Goal: Task Accomplishment & Management: Complete application form

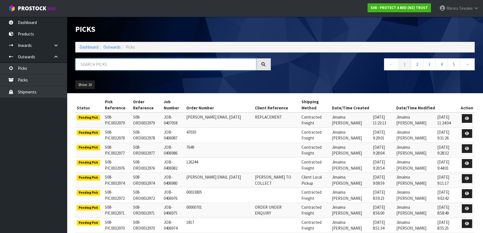
click at [129, 64] on input "text" at bounding box center [165, 64] width 181 height 12
type input "JOB-0406840"
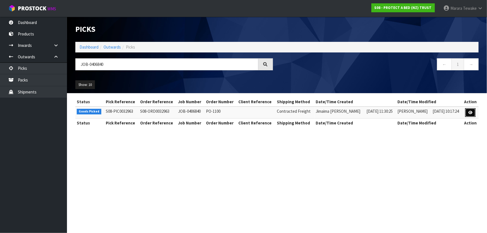
click at [471, 109] on link at bounding box center [470, 112] width 10 height 9
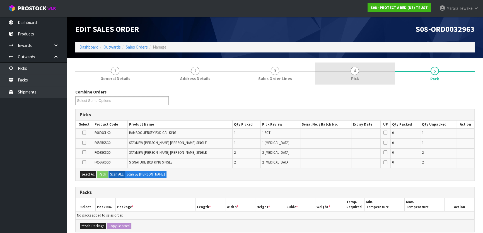
click at [347, 71] on link "4 Pick" at bounding box center [355, 73] width 80 height 22
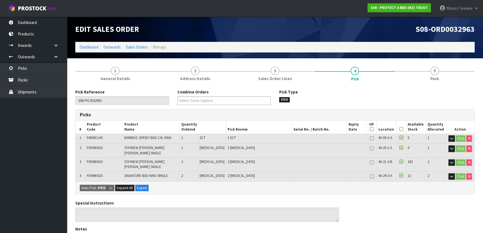
click at [399, 129] on icon at bounding box center [401, 129] width 4 height 0
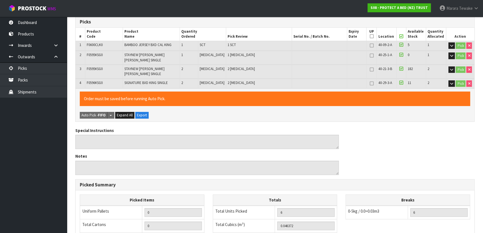
scroll to position [192, 0]
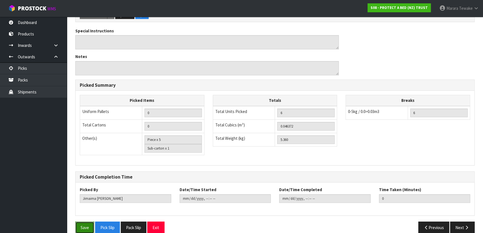
click at [92, 221] on button "Save" at bounding box center [84, 227] width 19 height 12
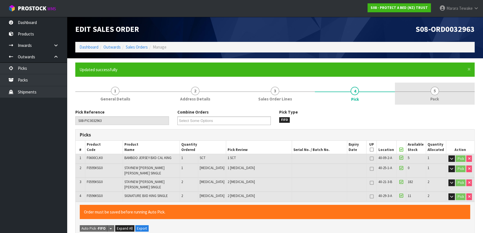
type input "[PERSON_NAME]"
type input "2025-08-11T12:11:48"
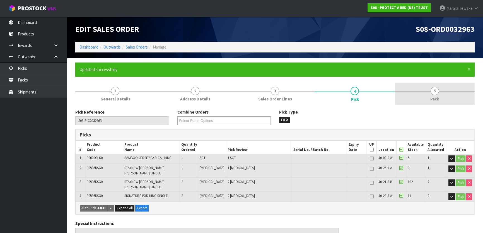
drag, startPoint x: 420, startPoint y: 91, endPoint x: 413, endPoint y: 93, distance: 6.4
click at [418, 91] on link "5 Pack" at bounding box center [435, 94] width 80 height 22
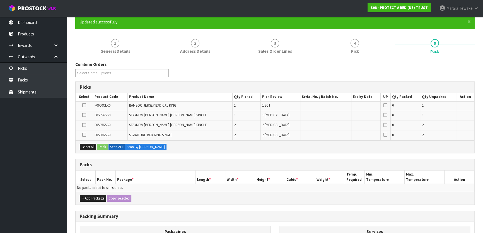
scroll to position [121, 0]
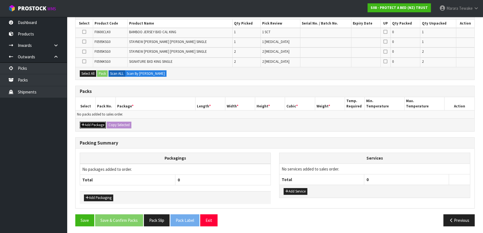
click at [96, 122] on button "Add Package" at bounding box center [93, 125] width 26 height 7
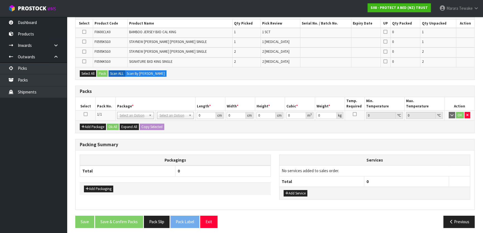
click at [86, 114] on icon at bounding box center [86, 114] width 4 height 0
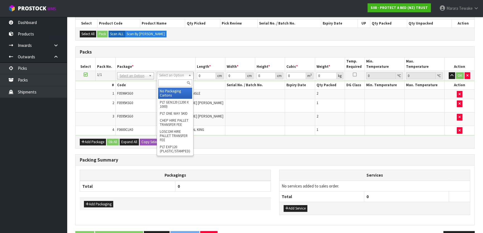
click at [171, 84] on input "text" at bounding box center [175, 82] width 34 height 7
type input "OC"
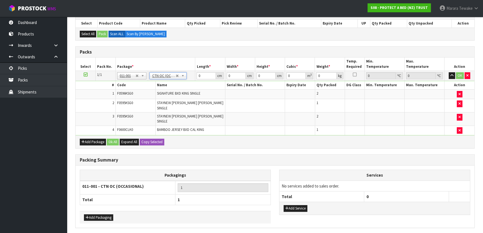
type input "5.36"
drag, startPoint x: 204, startPoint y: 76, endPoint x: 194, endPoint y: 70, distance: 11.5
click at [196, 72] on td "0 cm" at bounding box center [210, 76] width 30 height 10
type input "61"
type input "41"
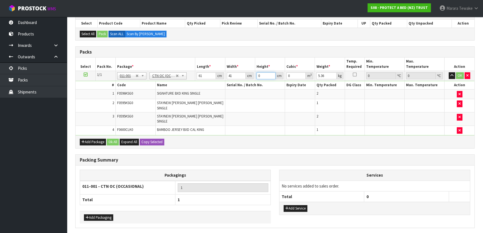
type input "3"
type input "0.007503"
type input "34"
type input "0.085034"
type input "34"
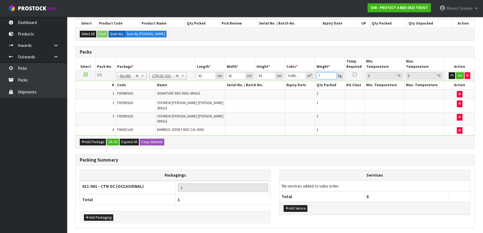
type input "7"
click at [449, 72] on button "button" at bounding box center [452, 75] width 6 height 7
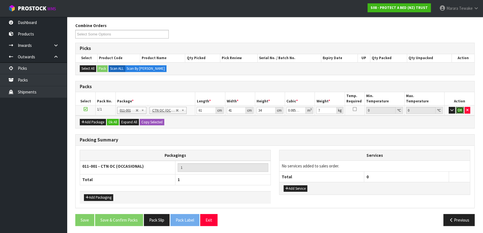
click button "OK" at bounding box center [460, 110] width 8 height 7
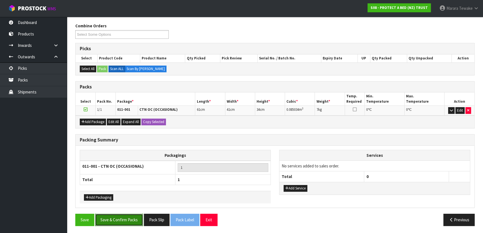
click at [134, 220] on button "Save & Confirm Packs" at bounding box center [119, 220] width 48 height 12
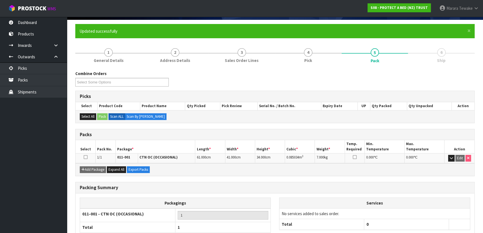
scroll to position [74, 0]
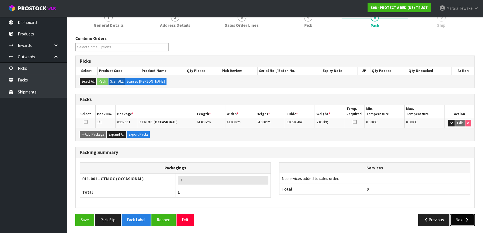
click at [463, 215] on button "Next" at bounding box center [462, 220] width 25 height 12
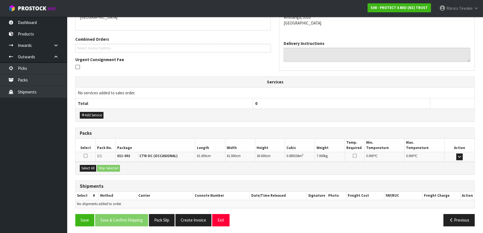
scroll to position [129, 0]
drag, startPoint x: 97, startPoint y: 163, endPoint x: 92, endPoint y: 165, distance: 5.8
click at [94, 165] on div "Select All Ship Selected" at bounding box center [275, 168] width 399 height 13
drag, startPoint x: 92, startPoint y: 166, endPoint x: 106, endPoint y: 165, distance: 14.0
click at [95, 165] on button "Select All" at bounding box center [88, 168] width 16 height 7
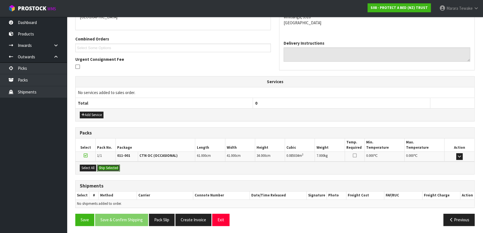
drag, startPoint x: 106, startPoint y: 165, endPoint x: 108, endPoint y: 167, distance: 3.0
click at [106, 165] on button "Ship Selected" at bounding box center [108, 168] width 23 height 7
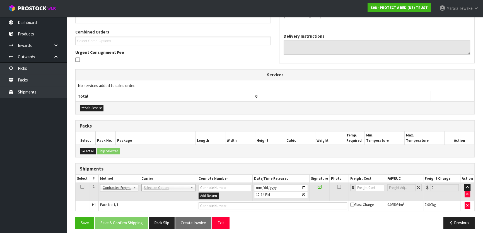
scroll to position [139, 0]
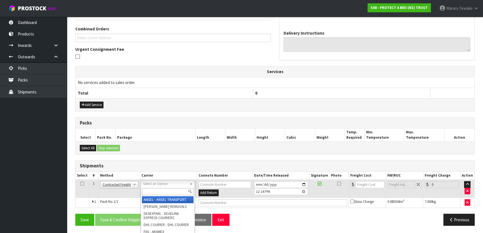
click at [166, 189] on input "text" at bounding box center [168, 191] width 52 height 7
type input "NZP"
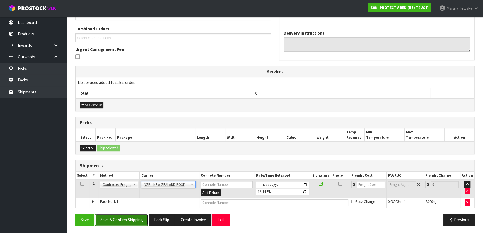
click at [126, 219] on button "Save & Confirm Shipping" at bounding box center [121, 220] width 53 height 12
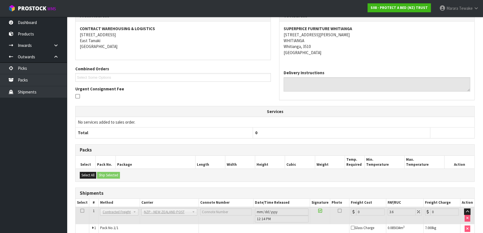
scroll to position [131, 0]
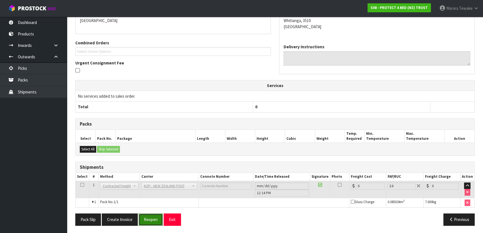
drag, startPoint x: 152, startPoint y: 220, endPoint x: 148, endPoint y: 220, distance: 3.9
click at [151, 220] on button "Reopen" at bounding box center [151, 219] width 24 height 12
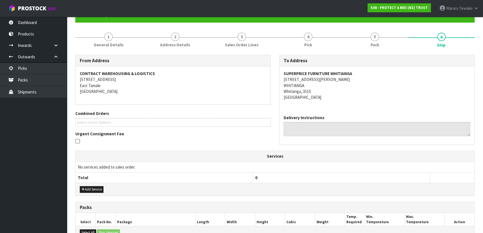
scroll to position [139, 0]
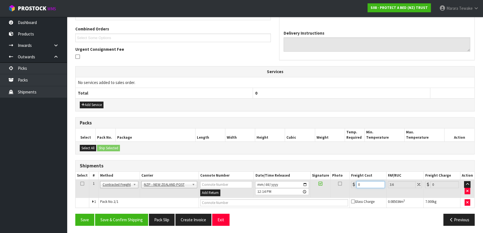
drag, startPoint x: 367, startPoint y: 183, endPoint x: 349, endPoint y: 177, distance: 19.3
click at [349, 177] on table "Select # Method Carrier Connote Number Date/Time Released Signature Photo Freig…" at bounding box center [275, 190] width 399 height 36
type input "8"
type input "8.29"
type input "8.1"
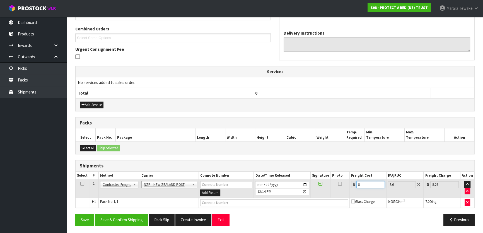
type input "8.39"
type input "8.12"
type input "8.41"
type input "8.12"
drag, startPoint x: 127, startPoint y: 216, endPoint x: 112, endPoint y: 206, distance: 18.1
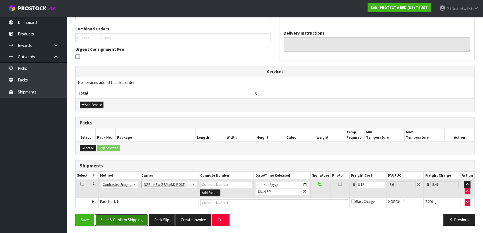
click at [127, 216] on button "Save & Confirm Shipping" at bounding box center [121, 220] width 53 height 12
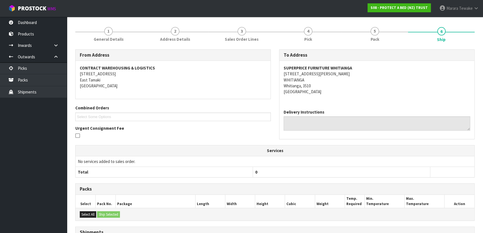
scroll to position [0, 0]
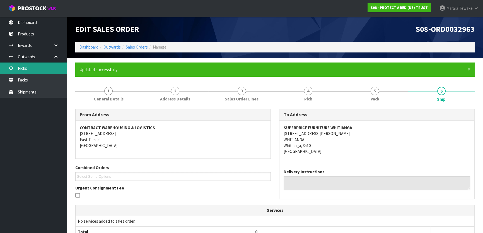
click at [35, 72] on link "Picks" at bounding box center [33, 67] width 67 height 11
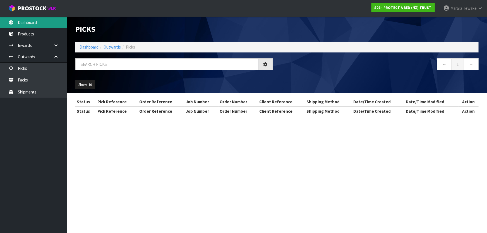
click at [31, 21] on link "Dashboard" at bounding box center [33, 22] width 67 height 11
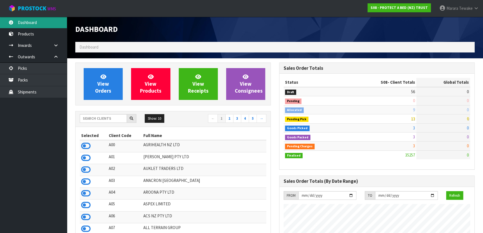
scroll to position [445, 204]
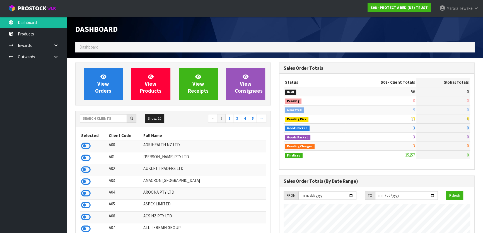
scroll to position [445, 204]
click at [93, 118] on input "text" at bounding box center [103, 118] width 47 height 9
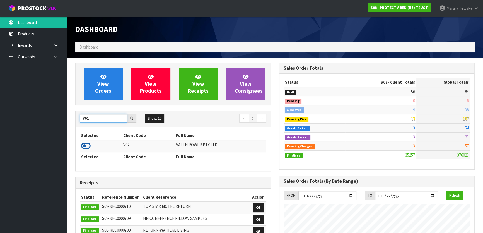
type input "V02"
click at [87, 144] on icon at bounding box center [85, 146] width 9 height 8
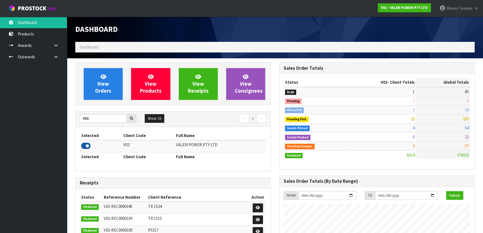
scroll to position [422, 204]
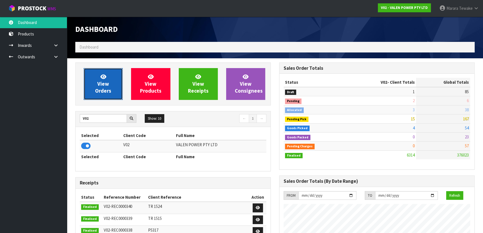
click at [104, 81] on span "View Orders" at bounding box center [103, 83] width 16 height 21
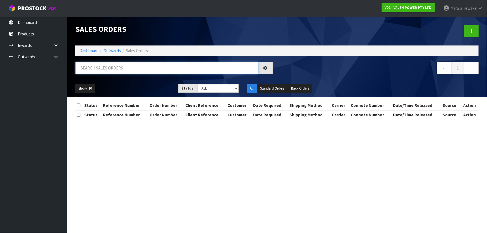
click at [104, 69] on input "text" at bounding box center [166, 68] width 183 height 12
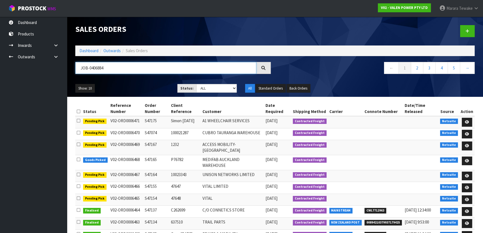
type input "JOB-0406884"
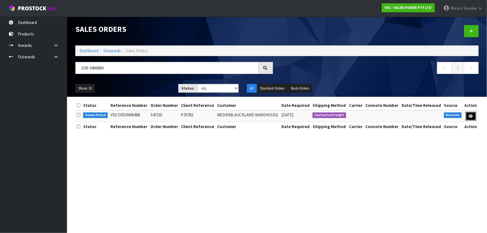
click at [472, 114] on icon at bounding box center [471, 116] width 4 height 4
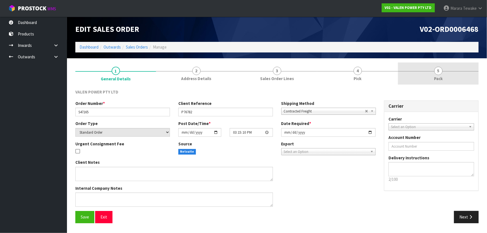
click at [436, 72] on span "5" at bounding box center [438, 71] width 8 height 8
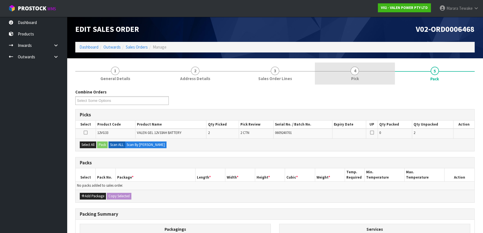
click at [364, 80] on link "4 Pick" at bounding box center [355, 73] width 80 height 22
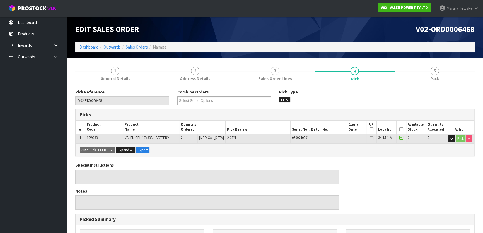
click at [399, 129] on icon at bounding box center [401, 129] width 4 height 0
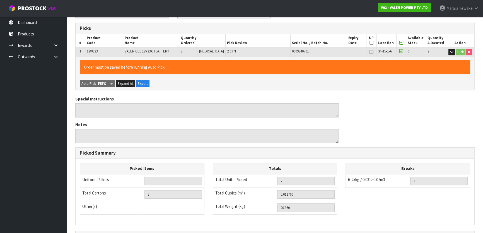
scroll to position [153, 0]
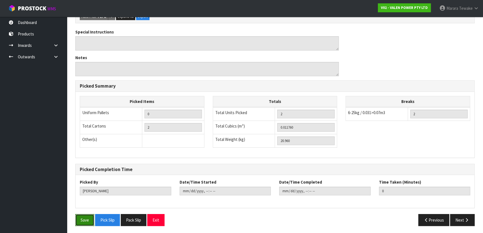
click at [83, 218] on button "Save" at bounding box center [84, 220] width 19 height 12
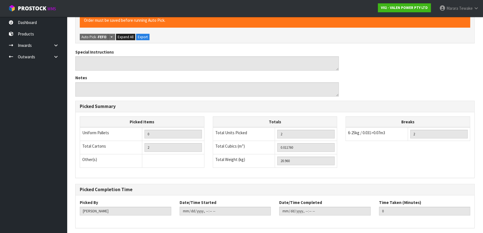
scroll to position [0, 0]
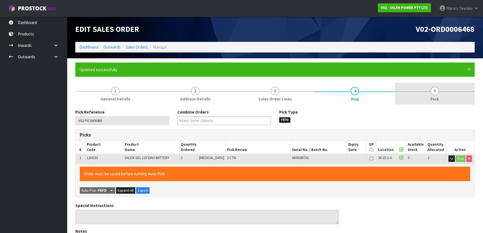
type input "[PERSON_NAME]"
type input "[DATE]T12:28:32"
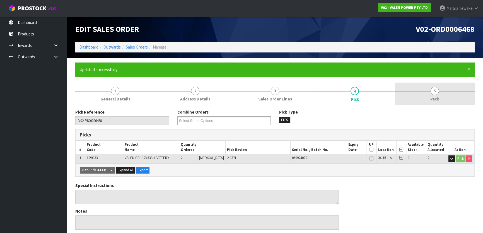
drag, startPoint x: 439, startPoint y: 89, endPoint x: 414, endPoint y: 91, distance: 25.5
click at [439, 89] on link "5 Pack" at bounding box center [435, 94] width 80 height 22
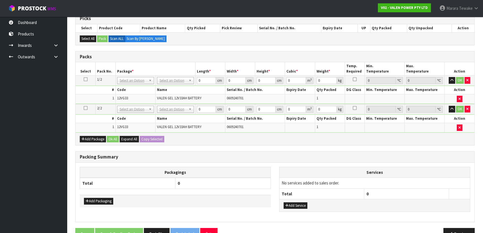
scroll to position [127, 0]
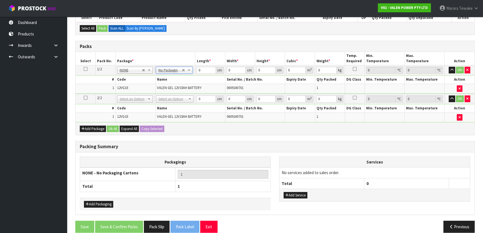
drag, startPoint x: 173, startPoint y: 98, endPoint x: 174, endPoint y: 105, distance: 7.9
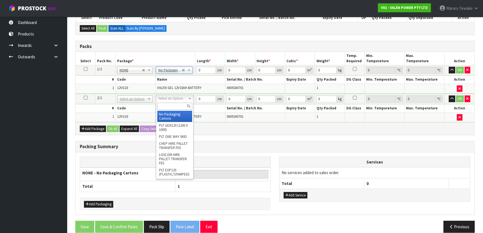
type input "2"
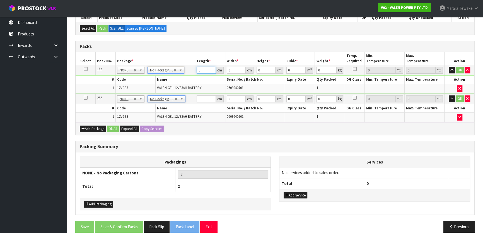
drag, startPoint x: 204, startPoint y: 73, endPoint x: 189, endPoint y: 65, distance: 16.2
click at [190, 66] on tr "1/2 NONE 007-001 007-002 007-004 007-009 007-013 007-014 007-015 007-017 007-01…" at bounding box center [275, 70] width 399 height 10
type input "21"
type input "15"
type input "1"
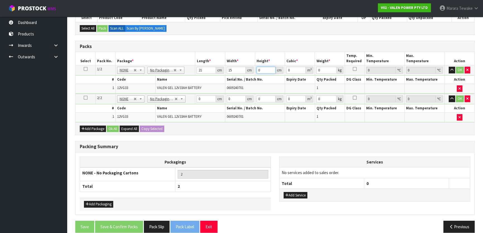
type input "0.000315"
type input "19"
type input "0.005985"
type input "19"
type input "11"
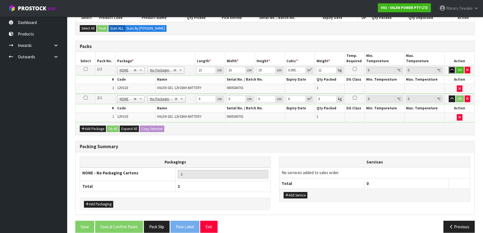
click at [449, 67] on button "button" at bounding box center [452, 70] width 6 height 7
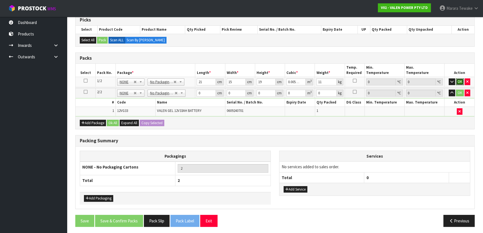
click button "OK" at bounding box center [460, 81] width 8 height 7
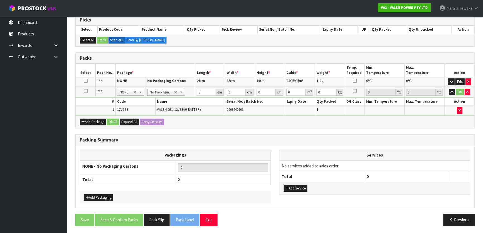
scroll to position [114, 0]
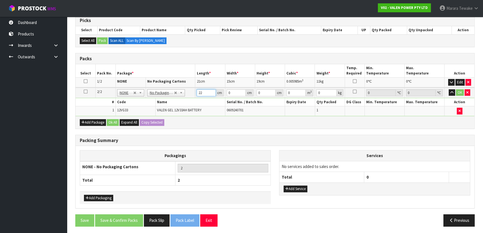
type input "22"
type input "15"
type input "2"
type input "0.00066"
type input "20"
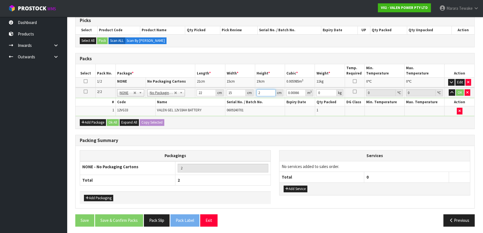
type input "0.0066"
type input "20"
type input "11"
click at [449, 89] on button "button" at bounding box center [452, 92] width 6 height 7
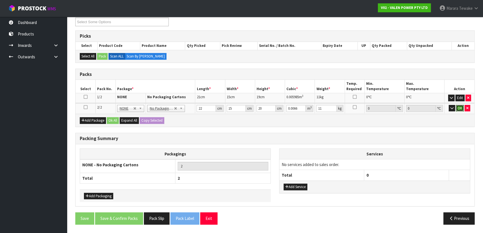
click button "OK" at bounding box center [460, 108] width 8 height 7
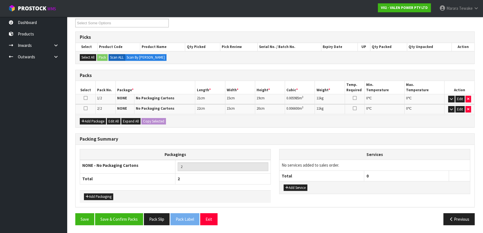
scroll to position [96, 0]
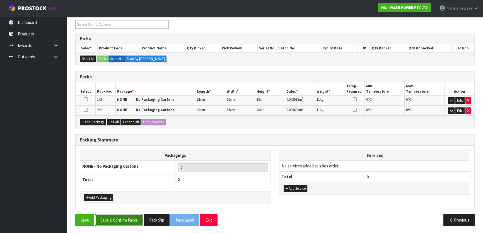
click at [132, 224] on button "Save & Confirm Packs" at bounding box center [119, 220] width 48 height 12
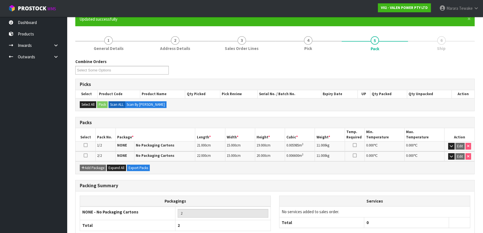
scroll to position [84, 0]
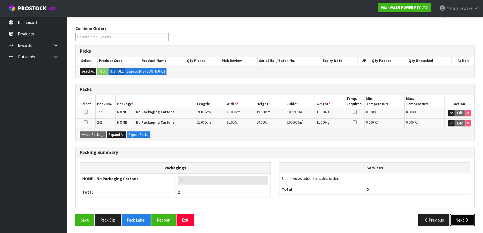
click at [468, 218] on icon "button" at bounding box center [466, 220] width 5 height 4
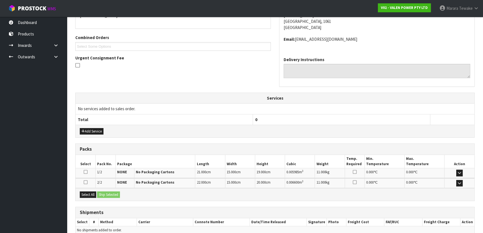
scroll to position [156, 0]
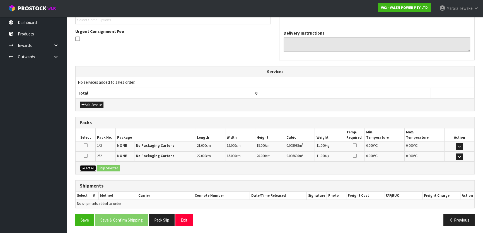
click at [87, 165] on button "Select All" at bounding box center [88, 168] width 16 height 7
click at [114, 167] on button "Ship Selected" at bounding box center [108, 168] width 23 height 7
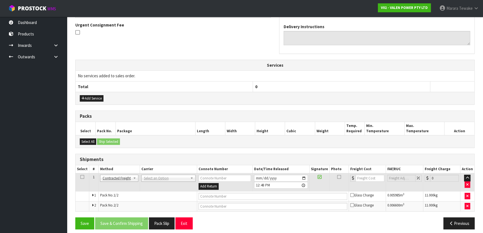
scroll to position [167, 0]
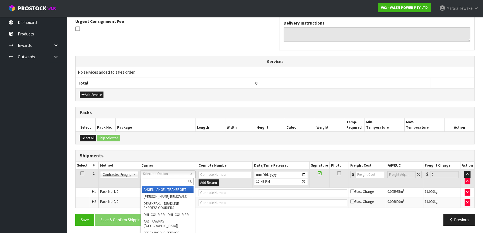
drag, startPoint x: 156, startPoint y: 171, endPoint x: 155, endPoint y: 177, distance: 5.4
click at [155, 178] on div at bounding box center [168, 181] width 54 height 9
click at [155, 179] on input "text" at bounding box center [168, 181] width 52 height 7
type input "NZP"
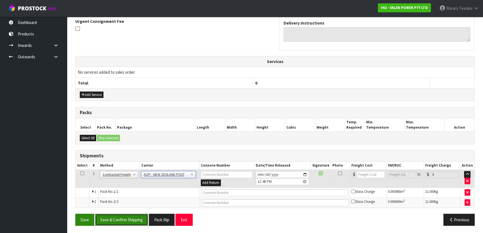
drag, startPoint x: 141, startPoint y: 216, endPoint x: 87, endPoint y: 213, distance: 54.5
click at [139, 216] on button "Save & Confirm Shipping" at bounding box center [121, 220] width 53 height 12
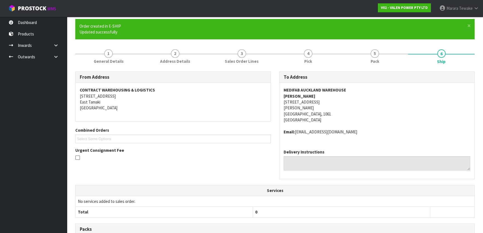
scroll to position [158, 0]
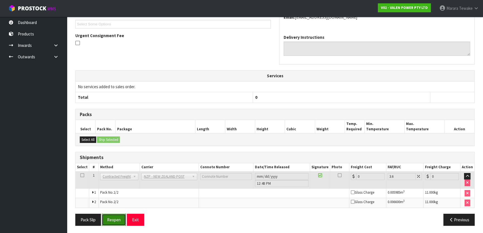
click at [120, 217] on button "Reopen" at bounding box center [114, 220] width 24 height 12
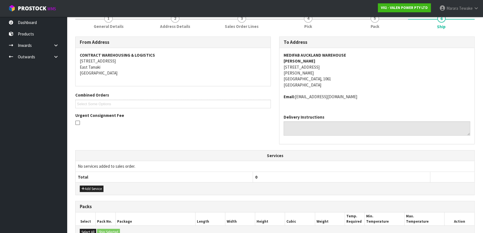
scroll to position [167, 0]
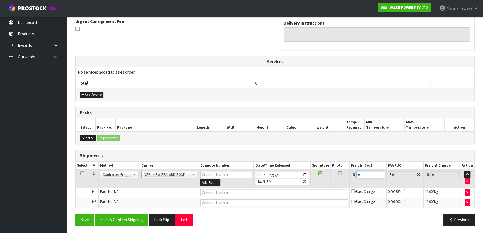
drag, startPoint x: 364, startPoint y: 176, endPoint x: 353, endPoint y: 173, distance: 11.2
click at [354, 174] on div "0" at bounding box center [368, 174] width 34 height 7
type input "8"
type input "8.29"
type input "8.6"
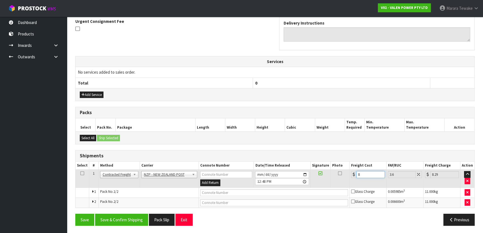
type input "8.91"
type input "8.66"
type input "8.97"
type input "8.66"
click at [102, 95] on button "Add Service" at bounding box center [92, 94] width 24 height 7
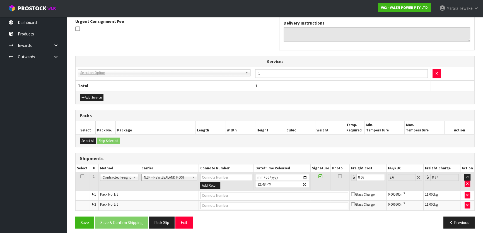
click at [113, 77] on td "003-036 - EXTERNAL PLANT HIRE 008-035 - OUTWARD HDLG+/HOIST LIFT ON/OFF 008-036…" at bounding box center [164, 74] width 177 height 14
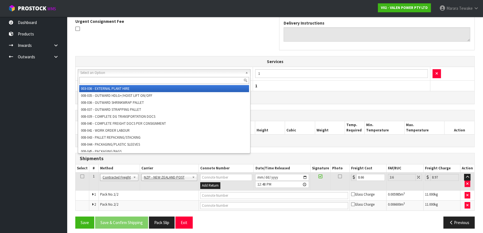
drag, startPoint x: 116, startPoint y: 74, endPoint x: 115, endPoint y: 80, distance: 5.6
click at [115, 81] on input "text" at bounding box center [164, 80] width 170 height 7
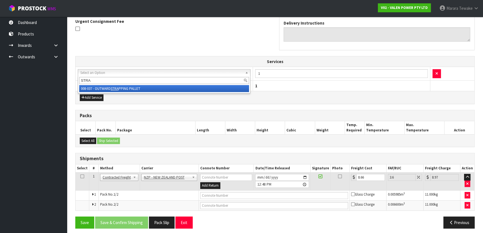
type input "STRA"
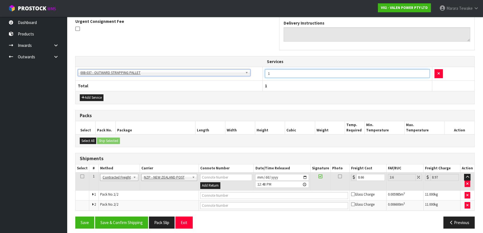
click at [261, 72] on tr "003-036 - EXTERNAL PLANT HIRE 008-035 - OUTWARD HDLG+/HOIST LIFT ON/OFF 008-036…" at bounding box center [275, 74] width 399 height 14
type input "2"
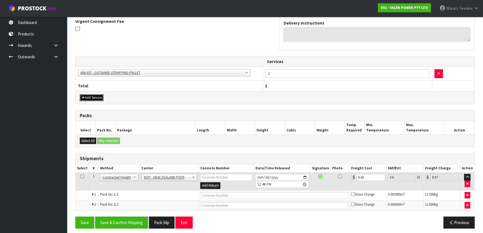
click at [93, 99] on button "Add Service" at bounding box center [92, 97] width 24 height 7
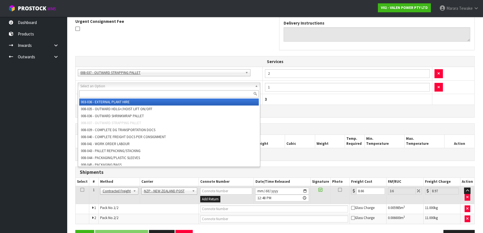
click at [105, 95] on input "text" at bounding box center [169, 93] width 180 height 7
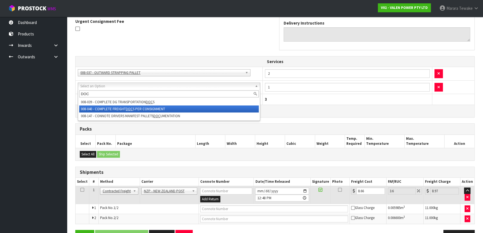
type input "DOC"
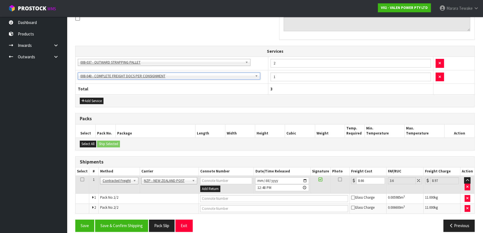
scroll to position [182, 0]
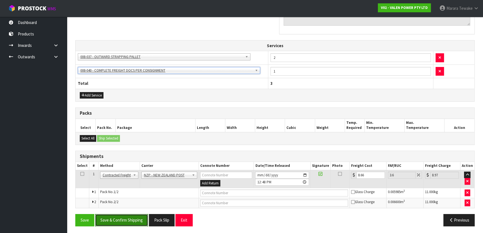
click at [135, 218] on button "Save & Confirm Shipping" at bounding box center [121, 220] width 53 height 12
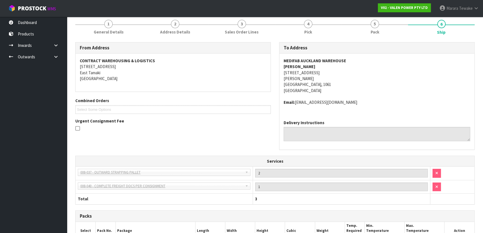
scroll to position [0, 0]
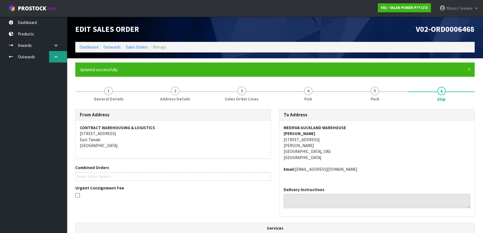
drag, startPoint x: 60, startPoint y: 54, endPoint x: 57, endPoint y: 61, distance: 7.1
click at [59, 54] on link at bounding box center [58, 56] width 18 height 11
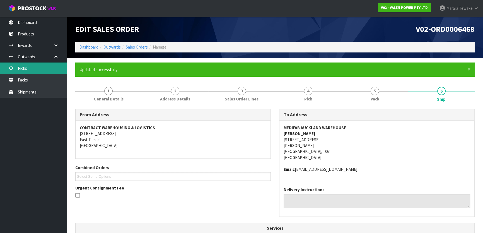
click at [55, 67] on link "Picks" at bounding box center [33, 67] width 67 height 11
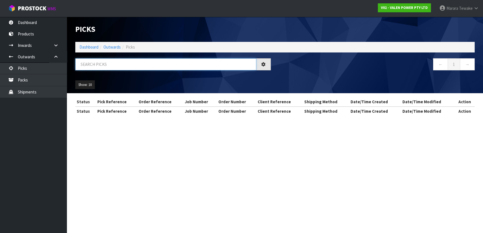
click at [94, 66] on input "text" at bounding box center [165, 64] width 181 height 12
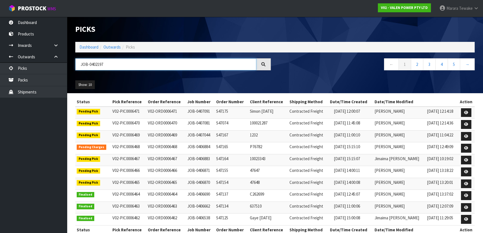
type input "JOB-0402197"
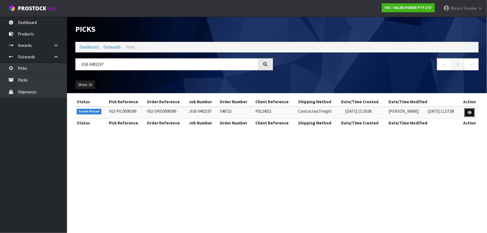
click at [468, 111] on icon at bounding box center [469, 113] width 4 height 4
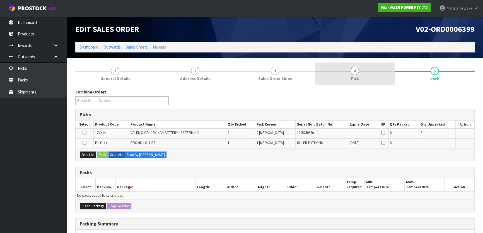
click at [344, 72] on link "4 Pick" at bounding box center [355, 73] width 80 height 22
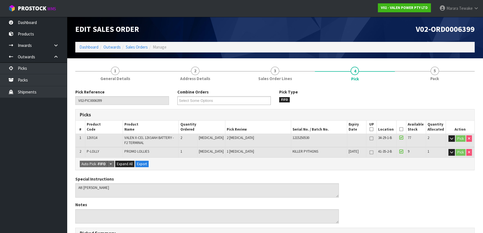
click at [399, 129] on icon at bounding box center [401, 129] width 4 height 0
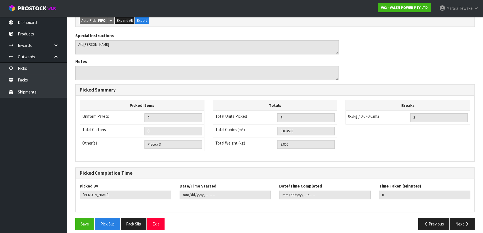
scroll to position [167, 0]
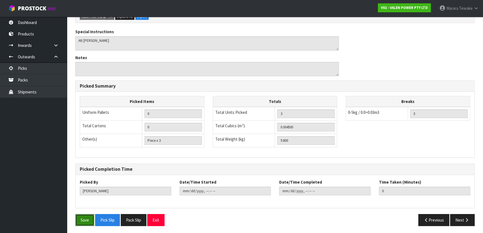
click at [84, 219] on button "Save" at bounding box center [84, 220] width 19 height 12
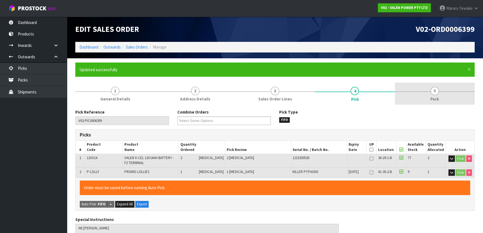
type input "[PERSON_NAME]"
type input "[DATE]T13:11:17"
click at [436, 92] on span "5" at bounding box center [435, 91] width 8 height 8
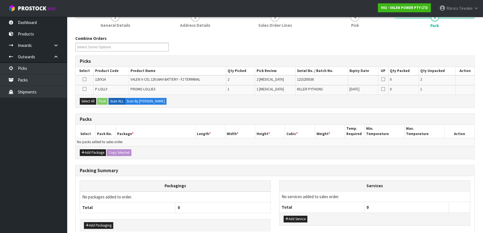
scroll to position [76, 0]
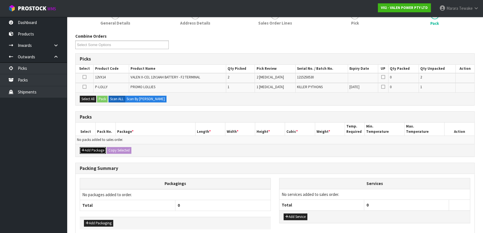
drag, startPoint x: 100, startPoint y: 149, endPoint x: 94, endPoint y: 145, distance: 7.7
click at [100, 149] on button "Add Package" at bounding box center [93, 150] width 26 height 7
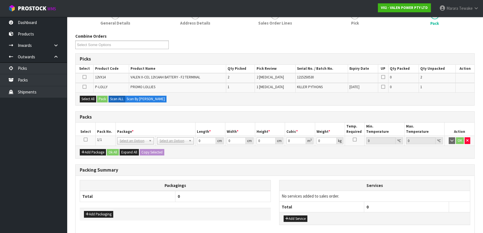
drag, startPoint x: 86, startPoint y: 139, endPoint x: 84, endPoint y: 132, distance: 6.5
click at [86, 139] on icon at bounding box center [86, 139] width 4 height 0
drag, startPoint x: 90, startPoint y: 96, endPoint x: 100, endPoint y: 99, distance: 10.3
click at [91, 96] on button "Select All" at bounding box center [88, 99] width 16 height 7
click at [100, 99] on button "Pack" at bounding box center [102, 99] width 11 height 7
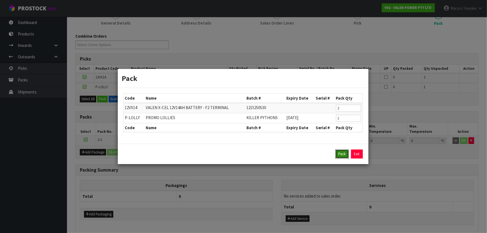
drag, startPoint x: 336, startPoint y: 153, endPoint x: 307, endPoint y: 153, distance: 28.7
click at [334, 153] on div "Pack Exit" at bounding box center [242, 154] width 239 height 9
click at [339, 153] on button "Pack" at bounding box center [341, 154] width 13 height 9
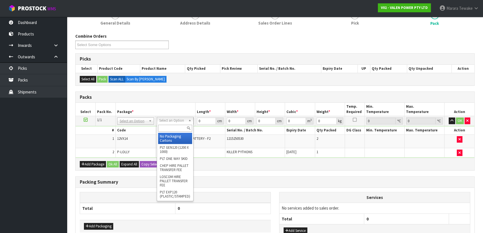
click at [176, 128] on input "text" at bounding box center [175, 128] width 34 height 7
type input "315"
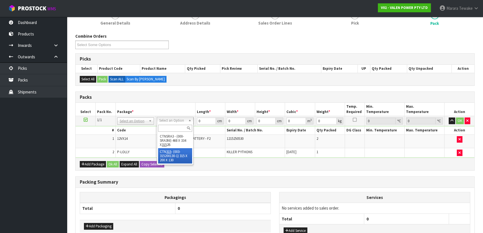
type input "31.5"
type input "20"
type input "13"
type input "0.00819"
type input "10"
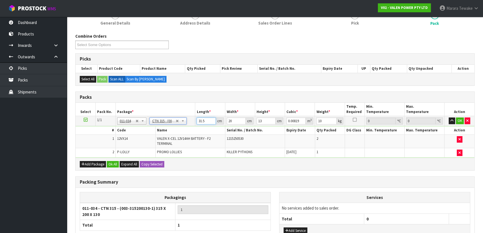
drag, startPoint x: 206, startPoint y: 119, endPoint x: 189, endPoint y: 105, distance: 22.2
click at [191, 108] on table "Select Pack No. Package * Length * Width * Height * Cubic * Weight * Temp. Requ…" at bounding box center [275, 130] width 399 height 55
type input "3"
type input "0.00078"
type input "33"
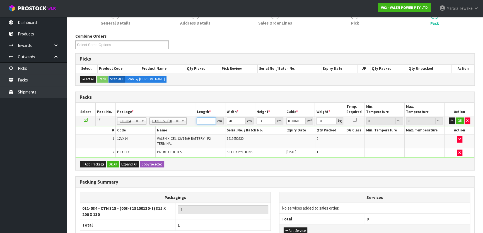
type input "0.00858"
type input "33"
type input "2"
type input "0.000858"
type input "21"
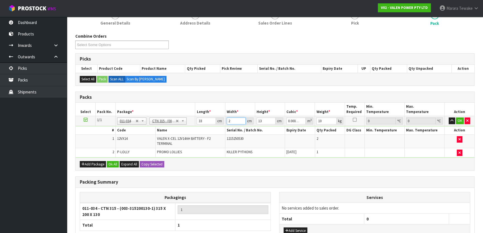
type input "0.009009"
type input "21"
type input "1"
type input "0.000693"
type input "12"
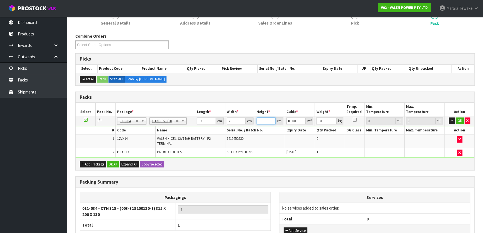
type input "0.008316"
type input "12"
type input "9"
click at [449, 117] on button "button" at bounding box center [452, 120] width 6 height 7
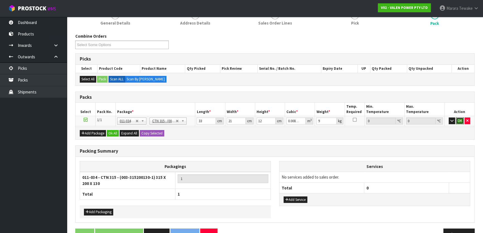
click button "OK" at bounding box center [460, 120] width 8 height 7
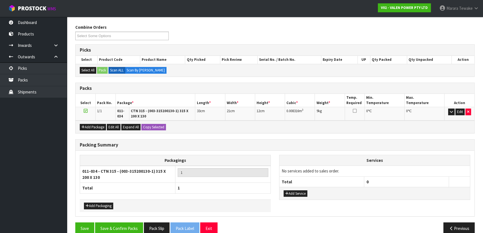
scroll to position [93, 0]
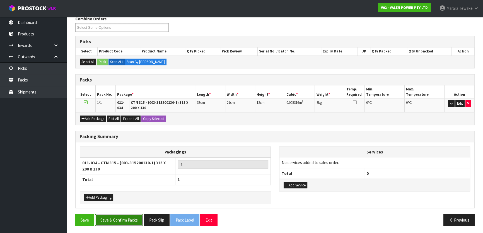
click at [125, 214] on button "Save & Confirm Packs" at bounding box center [119, 220] width 48 height 12
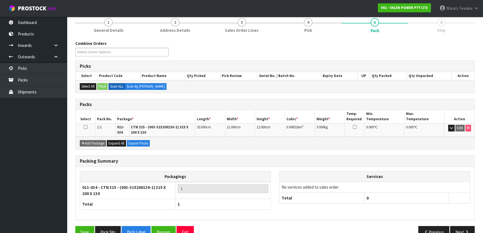
scroll to position [81, 0]
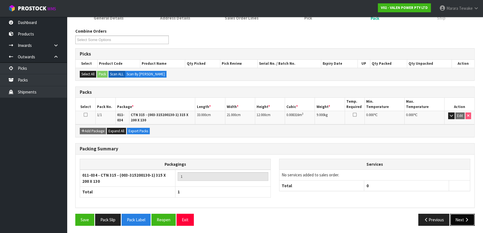
click at [456, 218] on button "Next" at bounding box center [462, 220] width 25 height 12
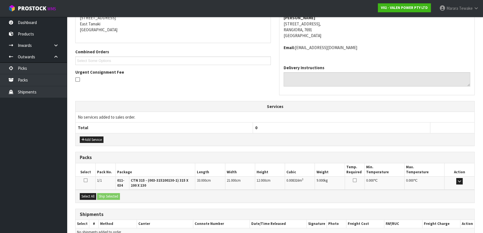
scroll to position [144, 0]
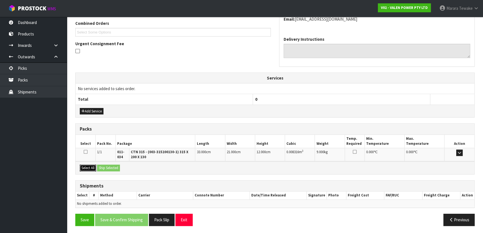
drag, startPoint x: 93, startPoint y: 166, endPoint x: 103, endPoint y: 168, distance: 9.4
click at [93, 167] on button "Select All" at bounding box center [88, 168] width 16 height 7
click at [109, 169] on button "Ship Selected" at bounding box center [108, 168] width 23 height 7
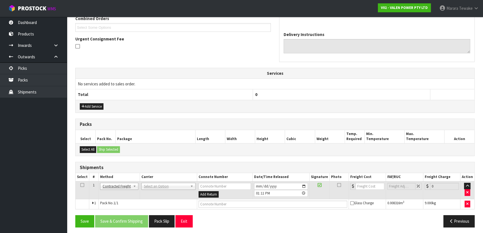
scroll to position [151, 0]
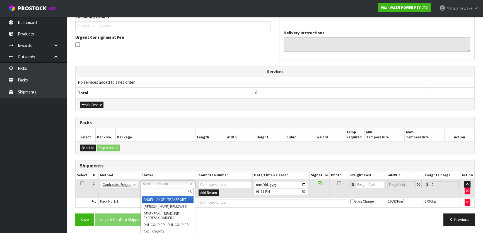
click at [157, 190] on input "text" at bounding box center [168, 191] width 52 height 7
type input "NZP"
drag, startPoint x: 157, startPoint y: 196, endPoint x: 145, endPoint y: 205, distance: 15.0
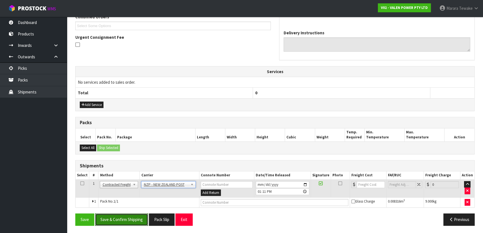
drag, startPoint x: 144, startPoint y: 216, endPoint x: 76, endPoint y: 206, distance: 68.7
click at [143, 216] on button "Save & Confirm Shipping" at bounding box center [121, 219] width 53 height 12
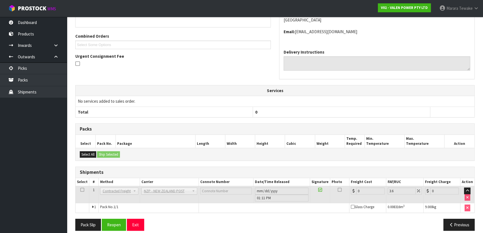
scroll to position [143, 0]
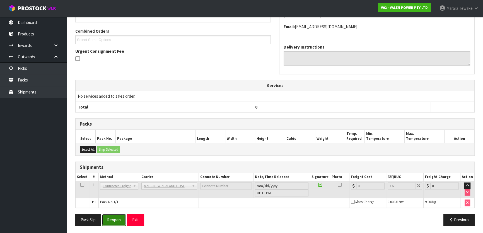
drag, startPoint x: 114, startPoint y: 220, endPoint x: 109, endPoint y: 220, distance: 5.6
click at [113, 220] on button "Reopen" at bounding box center [114, 220] width 24 height 12
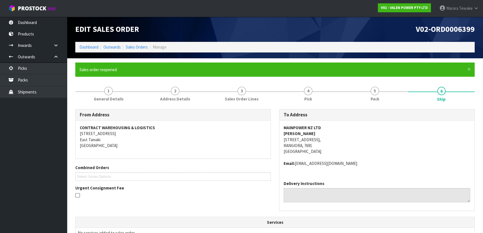
scroll to position [151, 0]
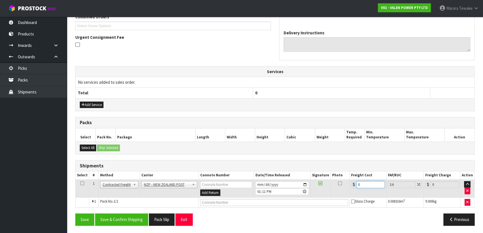
drag, startPoint x: 365, startPoint y: 182, endPoint x: 333, endPoint y: 165, distance: 35.8
click at [350, 176] on table "Select # Method Carrier Connote Number Date/Time Released Signature Photo Freig…" at bounding box center [275, 189] width 399 height 36
type input "1"
type input "1.04"
type input "16"
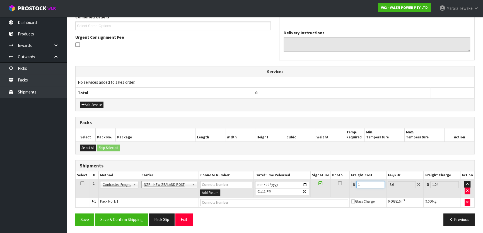
type input "16.58"
type input "16.2"
type input "16.78"
type input "16.20"
click at [100, 103] on button "Add Service" at bounding box center [92, 105] width 24 height 7
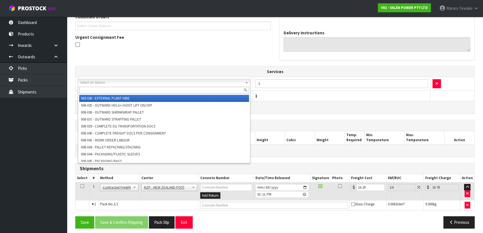
click at [109, 90] on input "text" at bounding box center [164, 90] width 170 height 7
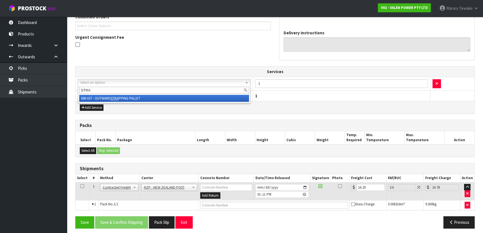
type input "STRA"
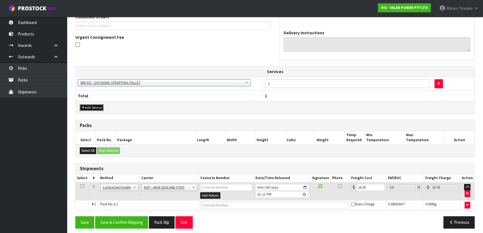
click at [95, 104] on button "Add Service" at bounding box center [92, 107] width 24 height 7
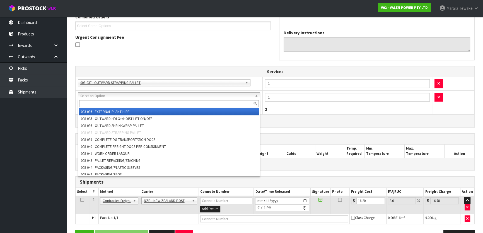
click at [97, 102] on input "text" at bounding box center [169, 103] width 180 height 7
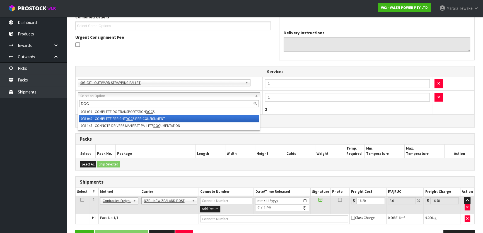
type input "DOC"
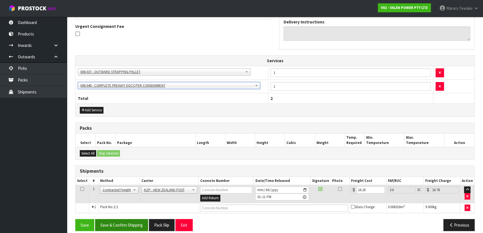
scroll to position [167, 0]
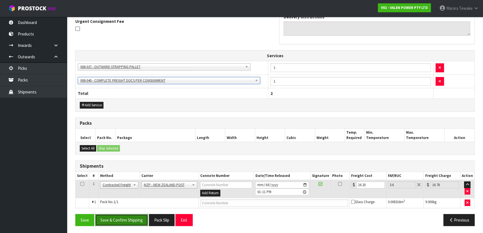
click at [123, 216] on button "Save & Confirm Shipping" at bounding box center [121, 220] width 53 height 12
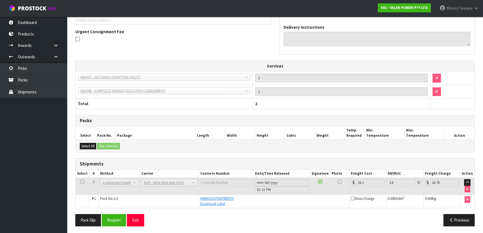
scroll to position [156, 0]
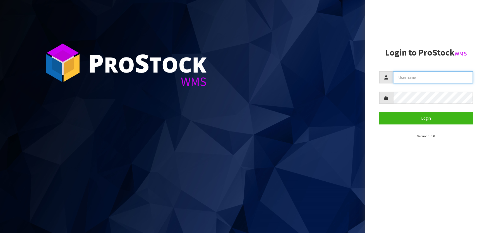
click at [398, 79] on input "text" at bounding box center [433, 77] width 80 height 12
type input "marara"
click at [379, 112] on button "Login" at bounding box center [426, 118] width 94 height 12
